Goal: Task Accomplishment & Management: Use online tool/utility

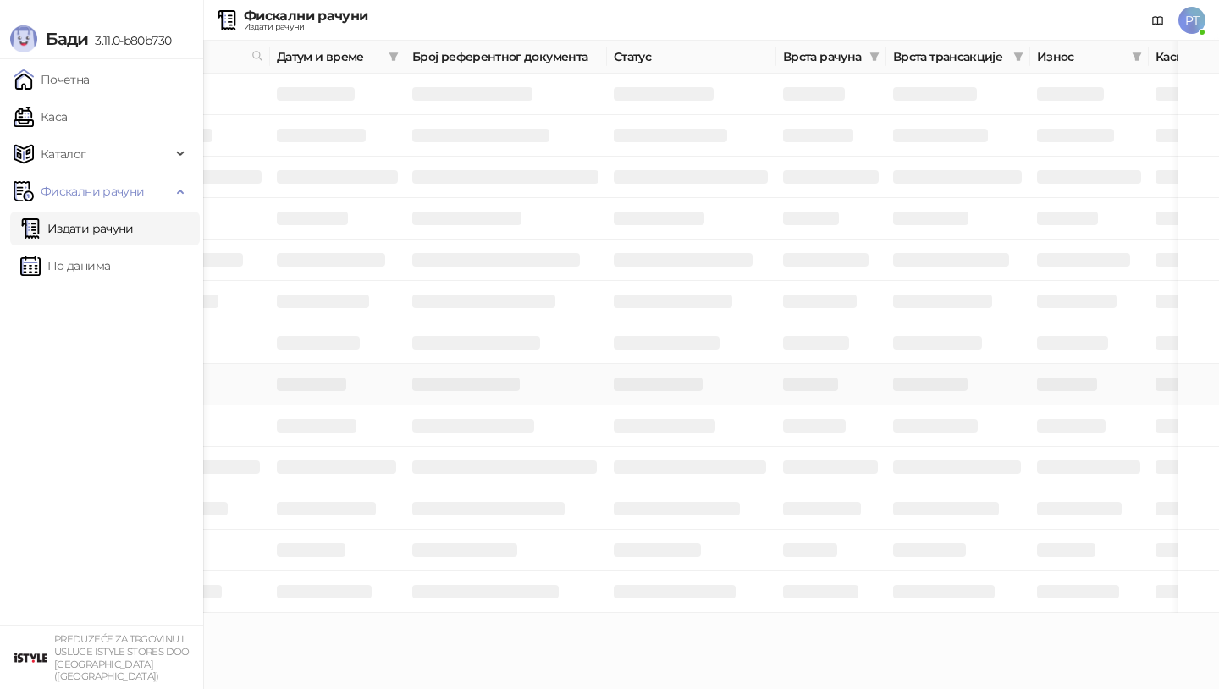
scroll to position [0, 140]
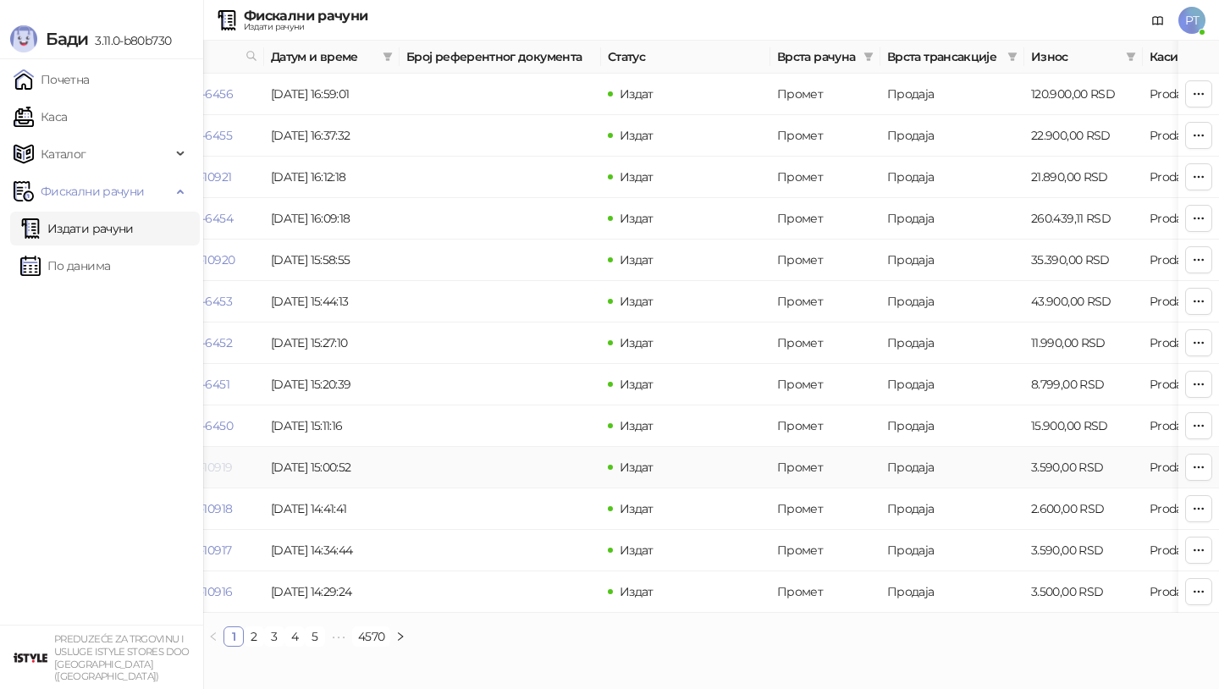
click at [226, 469] on link "6RVUNYCA-6RVUNYCA-10919" at bounding box center [150, 466] width 162 height 15
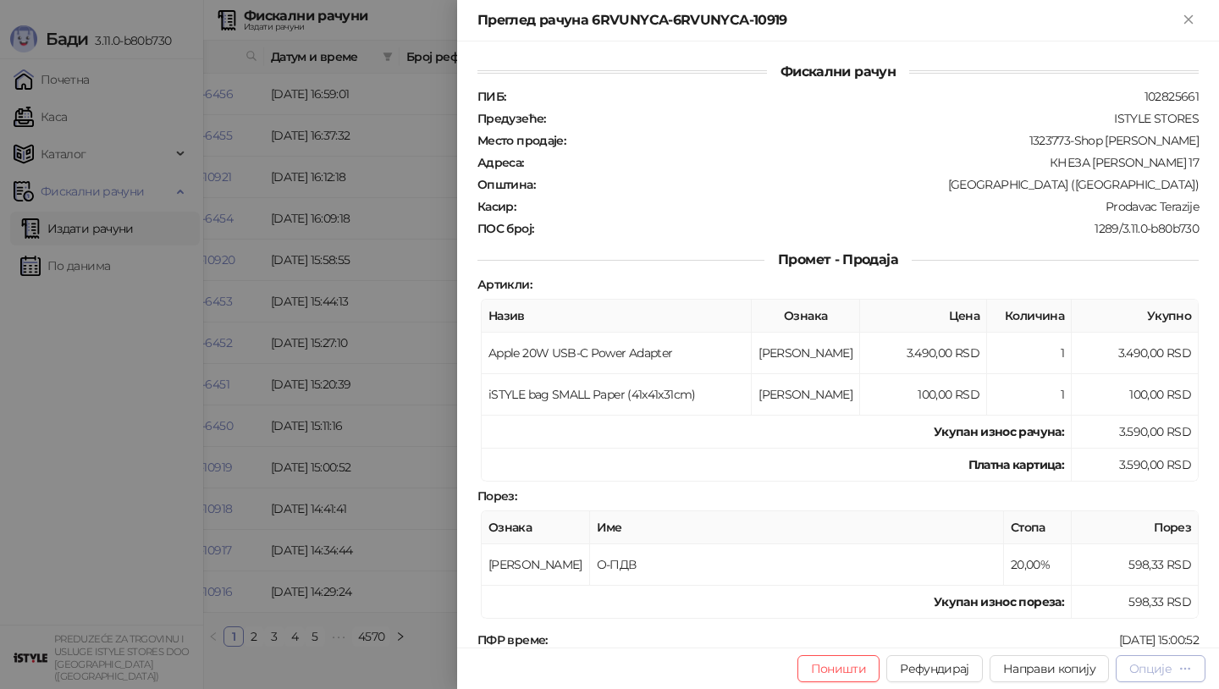
click at [1143, 663] on div "Опције" at bounding box center [1150, 668] width 42 height 15
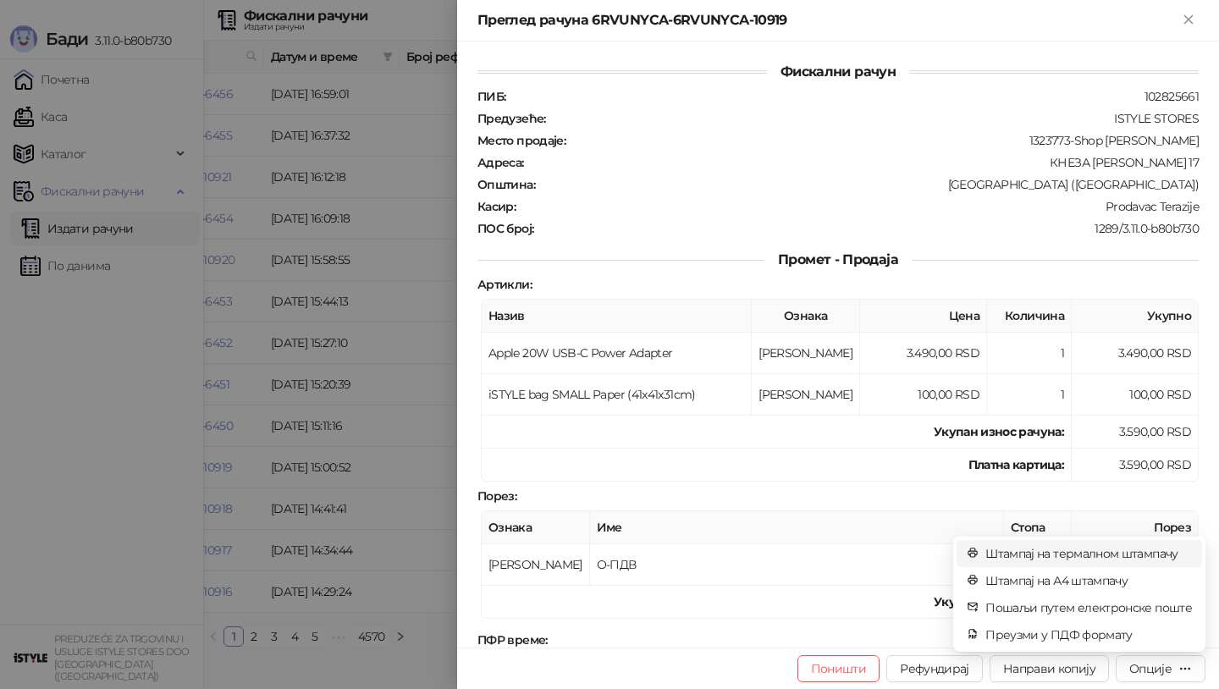
click at [1078, 550] on span "Штампај на термалном штампачу" at bounding box center [1088, 553] width 206 height 19
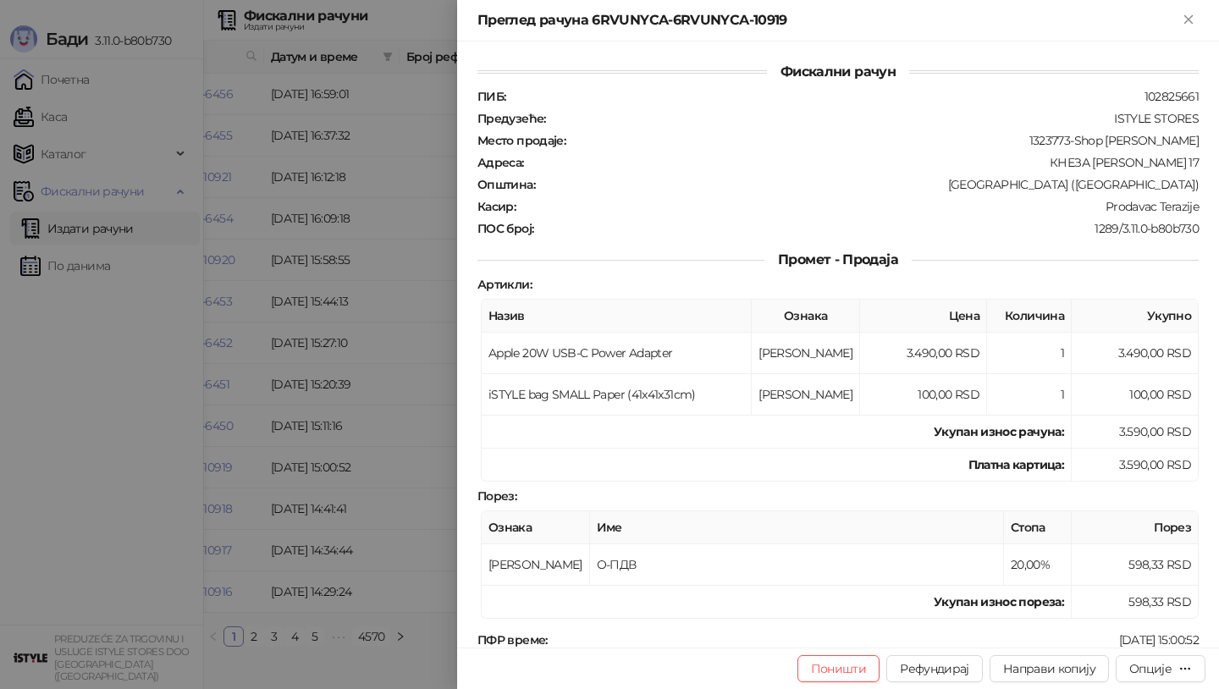
click at [56, 85] on div at bounding box center [609, 344] width 1219 height 689
click at [65, 79] on div at bounding box center [609, 344] width 1219 height 689
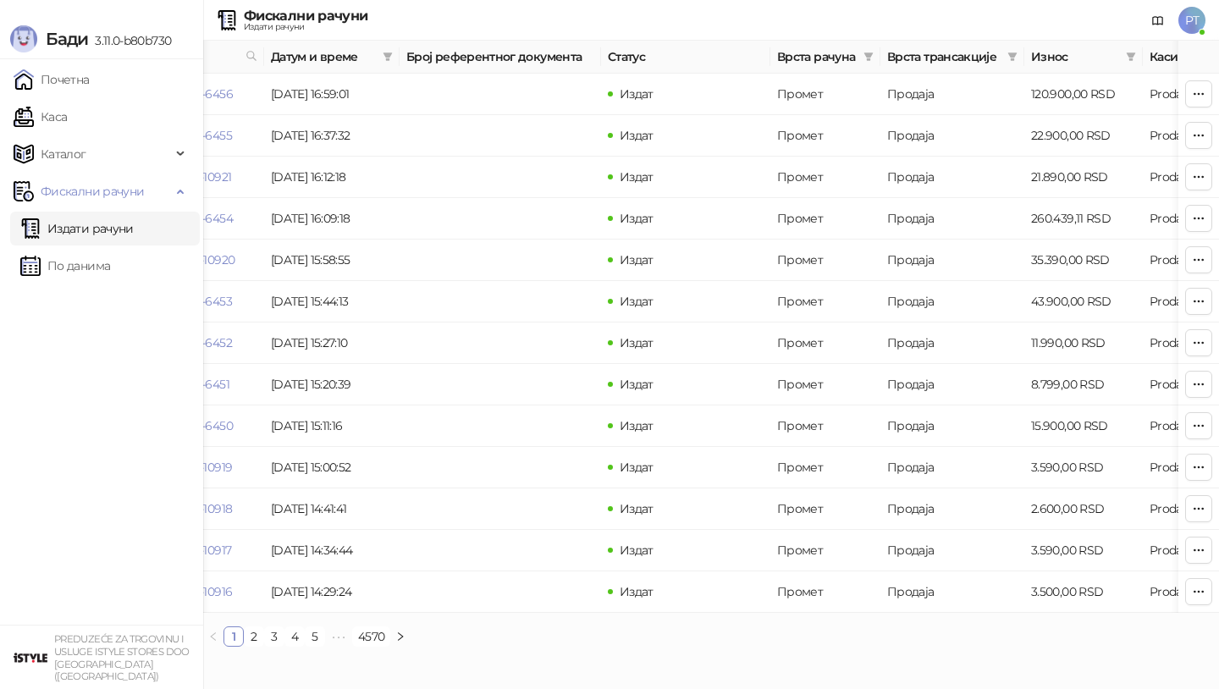
click at [65, 79] on link "Почетна" at bounding box center [52, 80] width 76 height 34
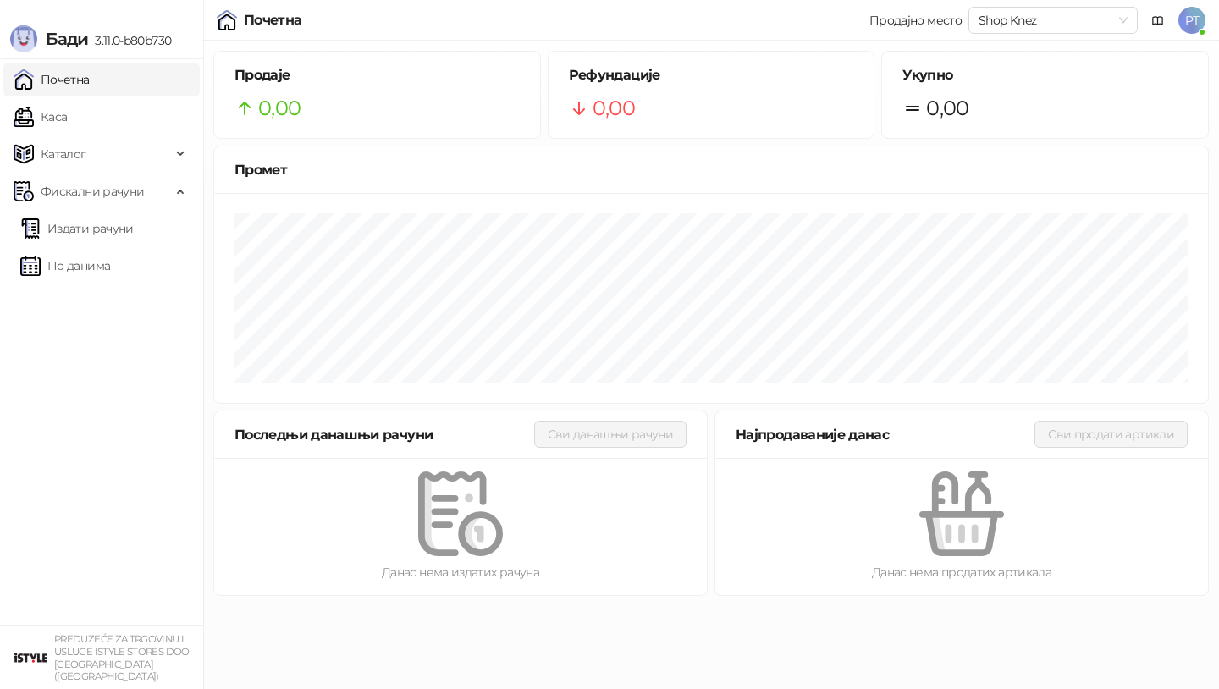
click at [65, 79] on link "Почетна" at bounding box center [52, 80] width 76 height 34
